Goal: Book appointment/travel/reservation

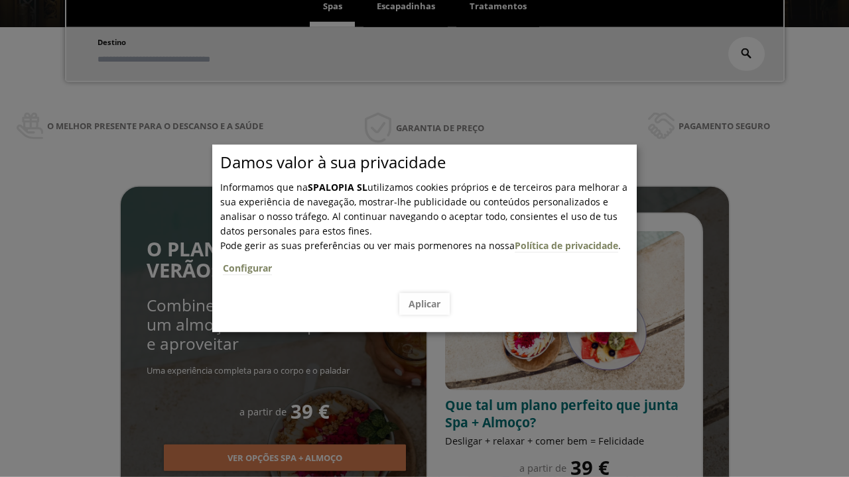
scroll to position [225, 0]
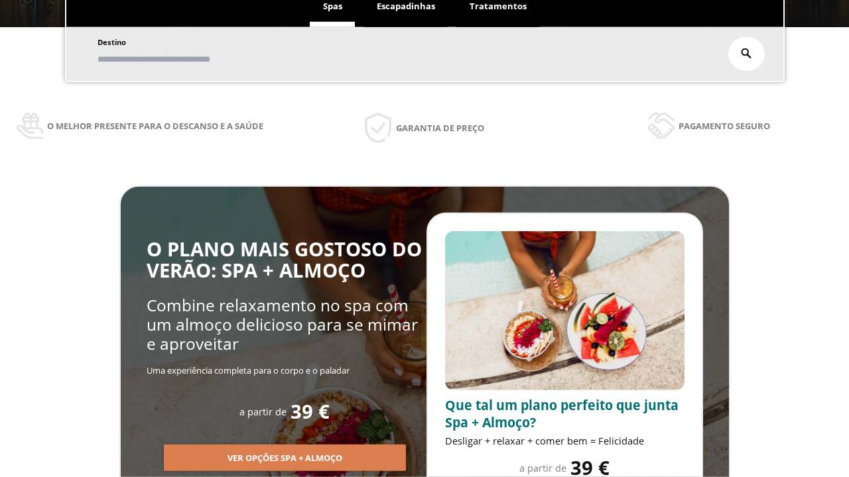
click at [406, 12] on span "Escapadinhas" at bounding box center [406, 6] width 58 height 12
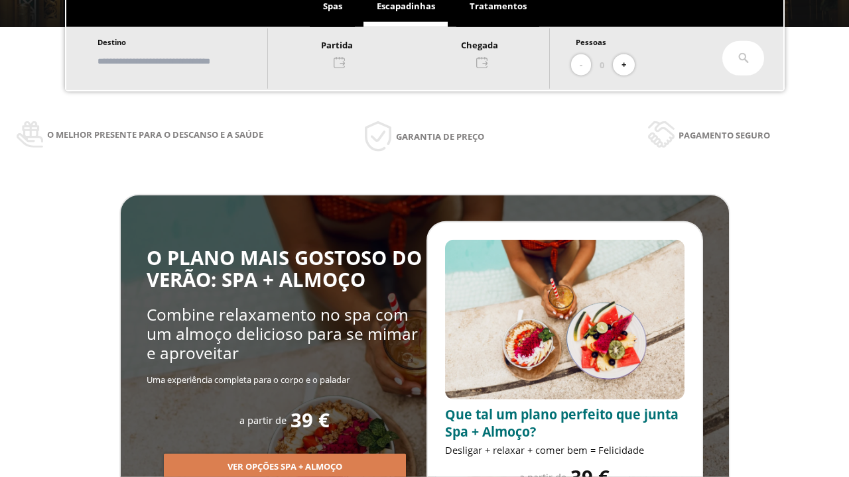
scroll to position [0, 0]
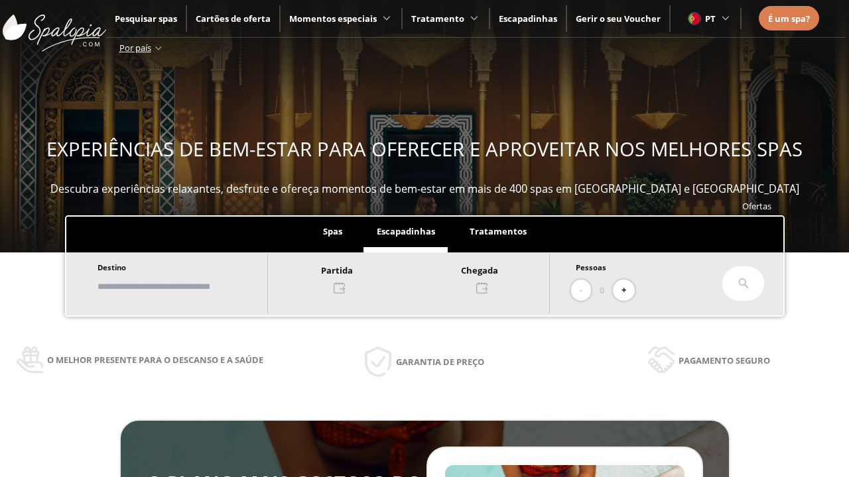
click at [187, 286] on input "text" at bounding box center [175, 286] width 165 height 23
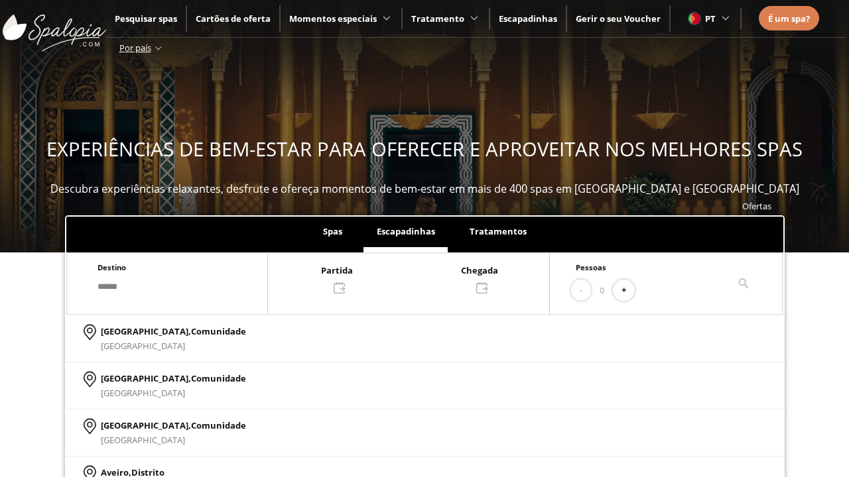
type input "******"
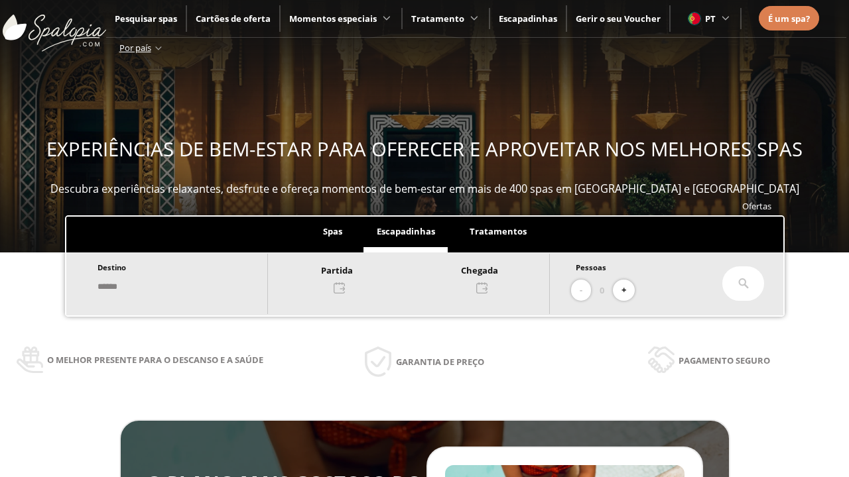
click at [422, 278] on div at bounding box center [408, 279] width 281 height 32
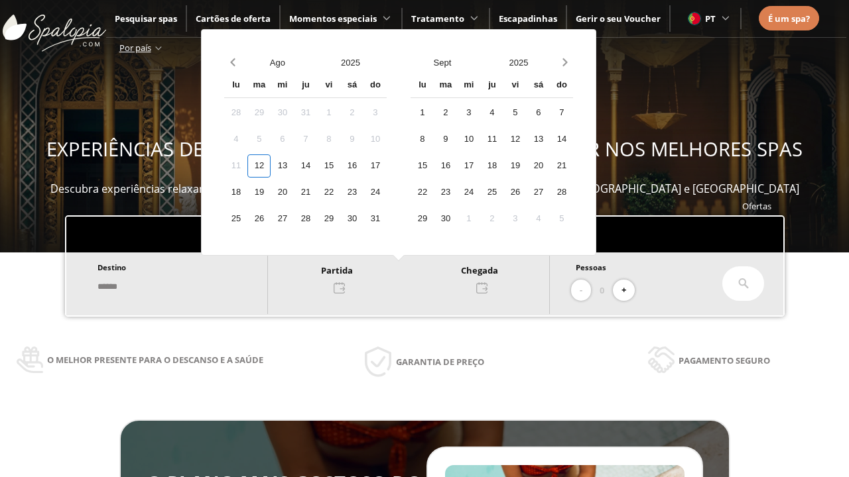
click at [317, 166] on div "14" at bounding box center [305, 165] width 23 height 23
click at [340, 166] on div "15" at bounding box center [328, 165] width 23 height 23
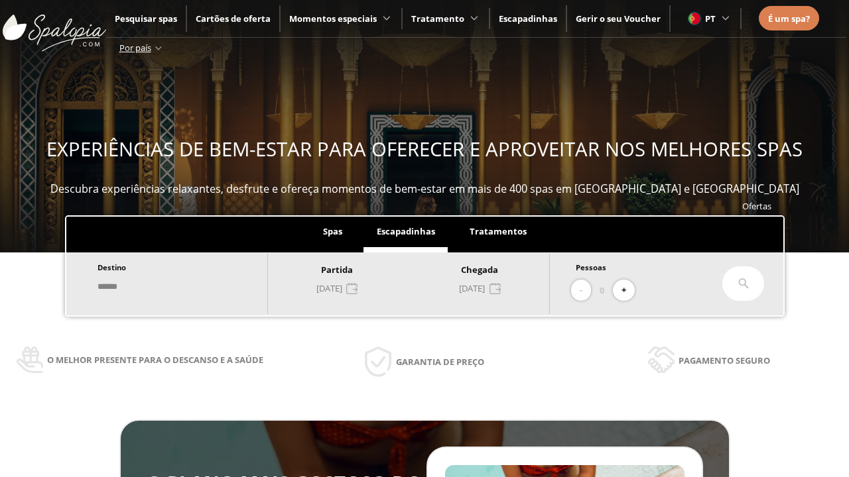
click at [628, 290] on button "+" at bounding box center [624, 291] width 22 height 22
click at [743, 284] on icon at bounding box center [743, 283] width 11 height 11
